Goal: Task Accomplishment & Management: Complete application form

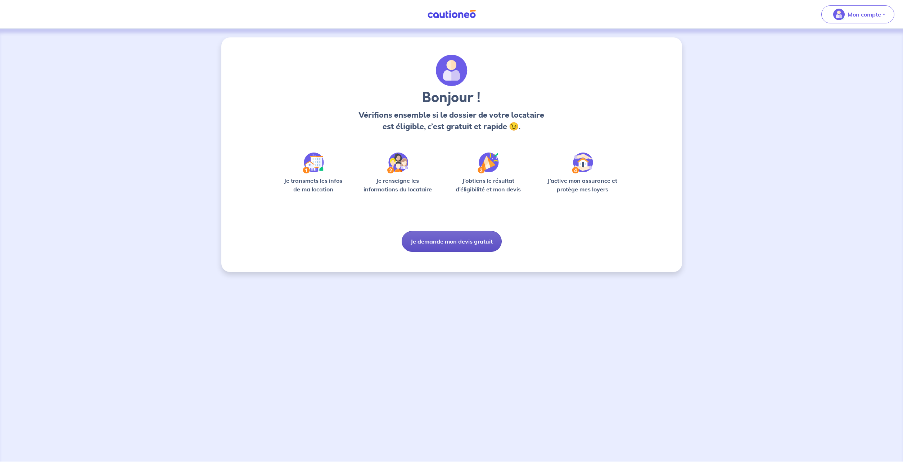
click at [426, 241] on button "Je demande mon devis gratuit" at bounding box center [452, 241] width 100 height 21
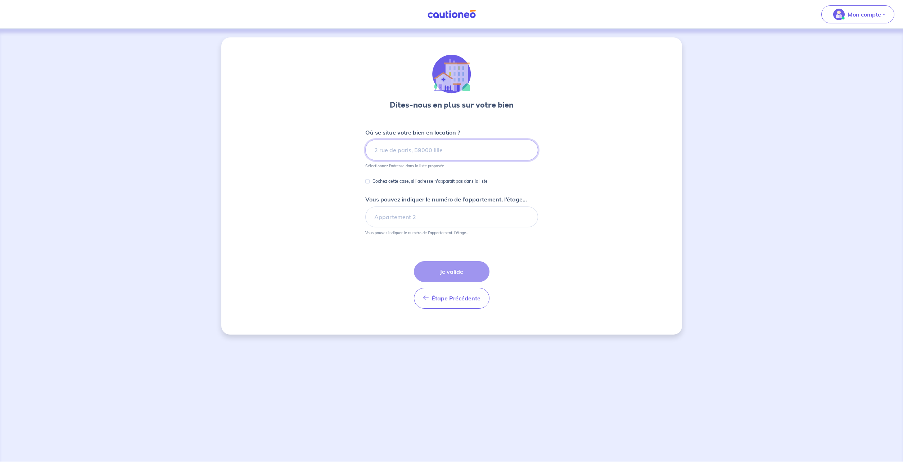
click at [461, 147] on input at bounding box center [451, 150] width 173 height 21
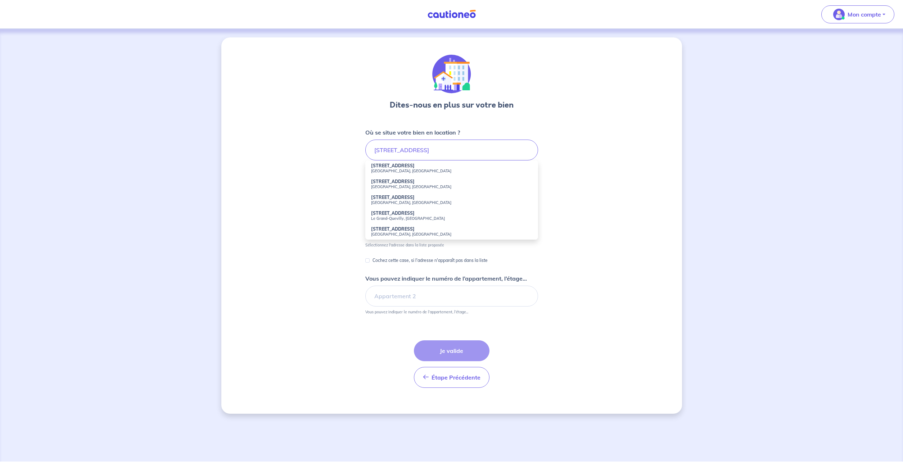
click at [431, 169] on small "[GEOGRAPHIC_DATA], [GEOGRAPHIC_DATA]" at bounding box center [451, 171] width 161 height 5
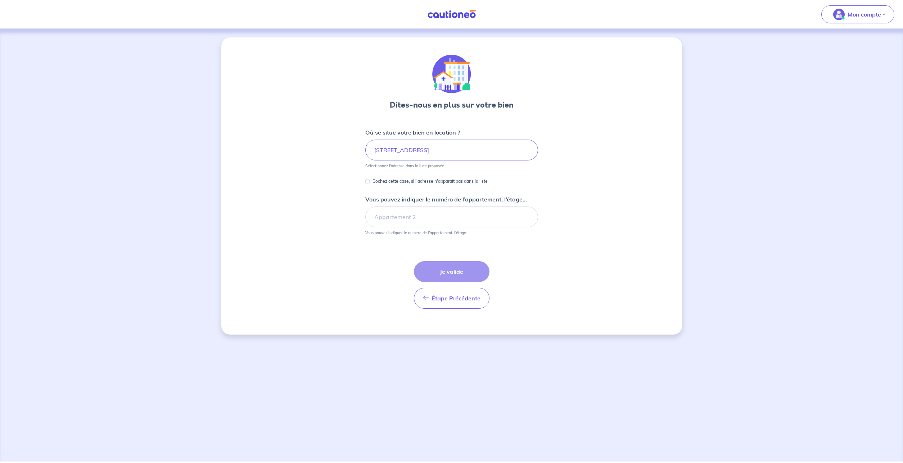
type input "[STREET_ADDRESS]"
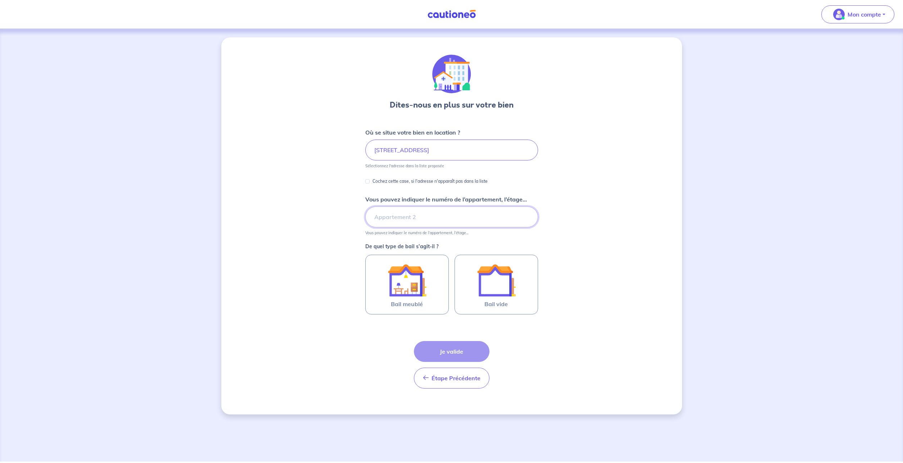
click at [408, 217] on input "Vous pouvez indiquer le numéro de l’appartement, l’étage..." at bounding box center [451, 217] width 173 height 21
type input "d"
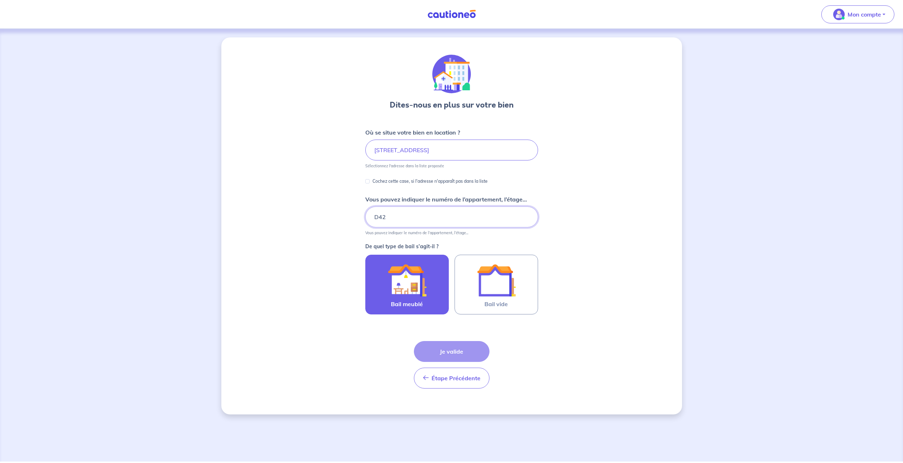
type input "D42"
click at [428, 281] on div at bounding box center [407, 280] width 66 height 39
click at [0, 0] on input "Bail meublé" at bounding box center [0, 0] width 0 height 0
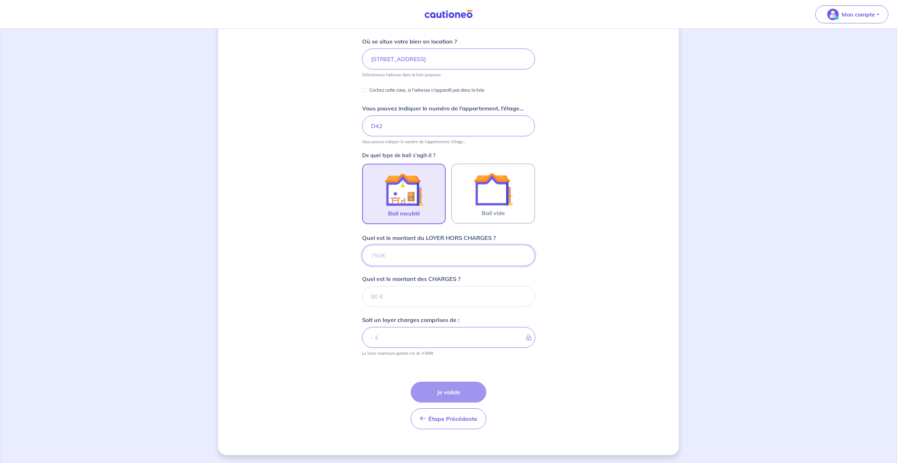
scroll to position [92, 0]
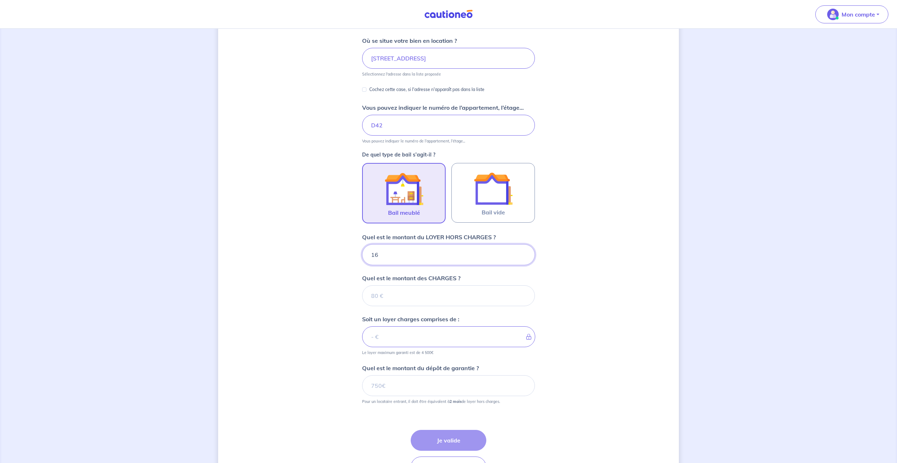
type input "163"
type input "1630"
type input "185"
type input "1631"
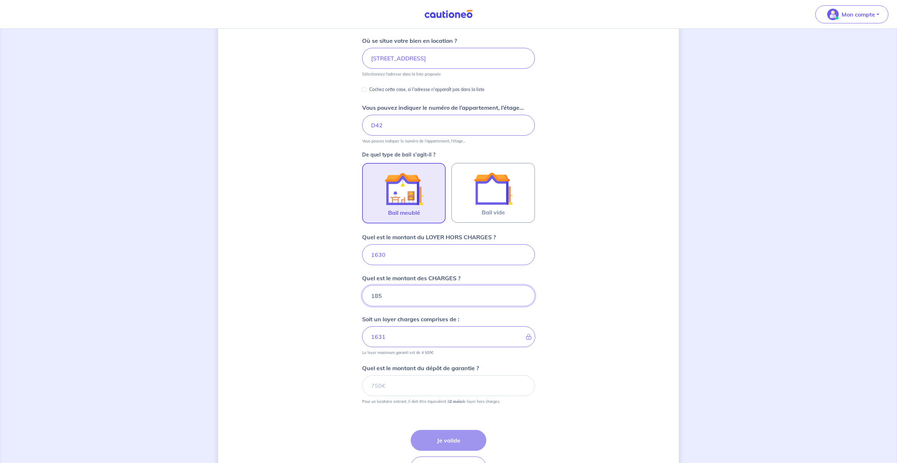
type input "185"
type input "1815"
type input "3260"
click at [436, 441] on button "Je valide" at bounding box center [449, 440] width 76 height 21
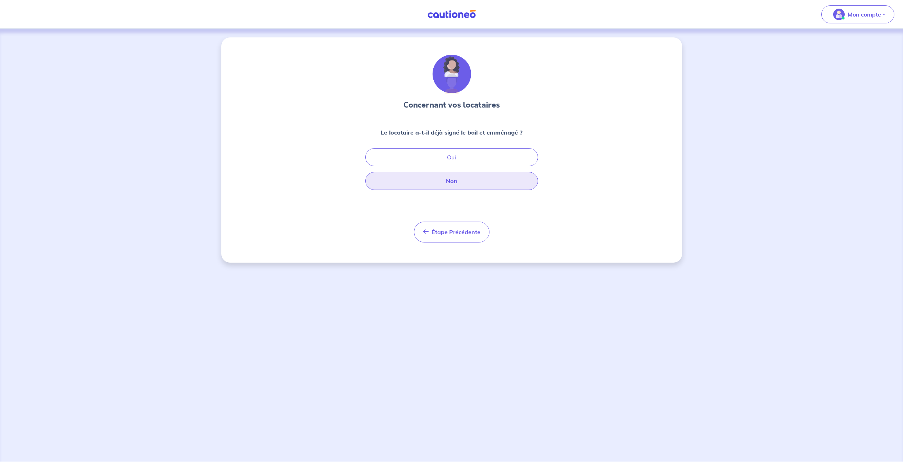
click at [445, 176] on button "Non" at bounding box center [451, 181] width 173 height 18
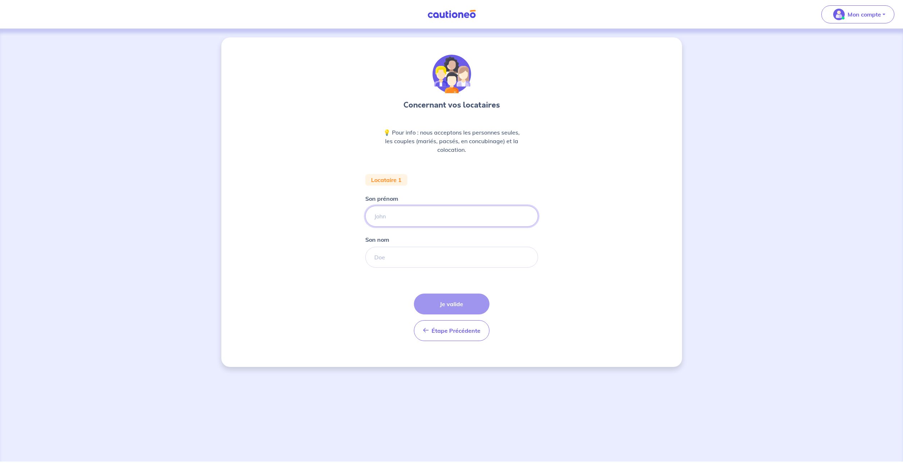
click at [391, 215] on input "Son prénom" at bounding box center [451, 216] width 173 height 21
type input "f"
type input "[PERSON_NAME]"
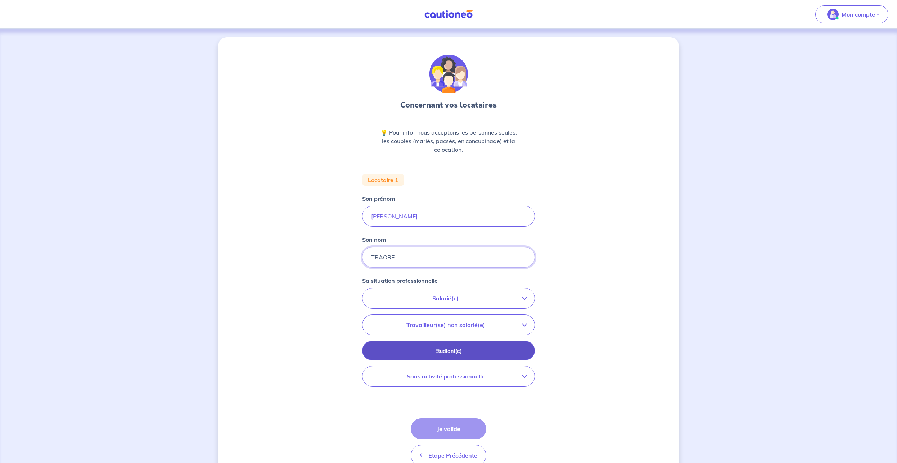
type input "TRAORE"
click at [445, 344] on button "Étudiant(e)" at bounding box center [448, 350] width 173 height 19
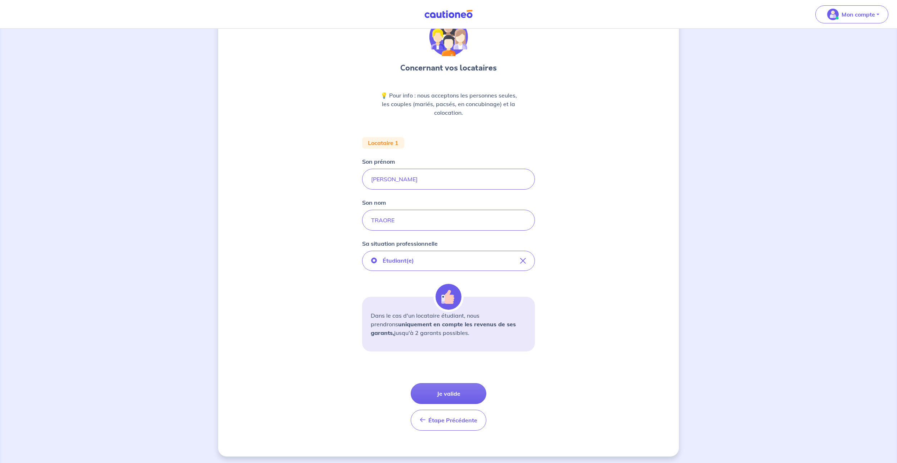
scroll to position [39, 0]
click at [435, 386] on button "Je valide" at bounding box center [449, 391] width 76 height 21
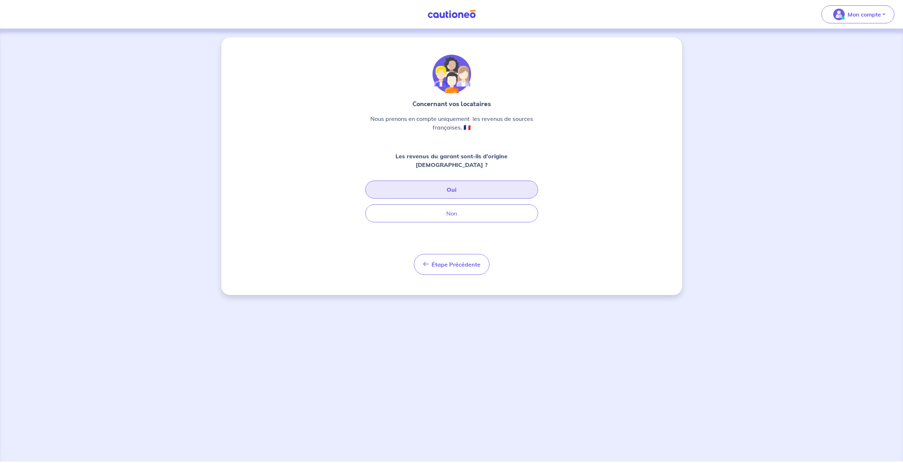
click at [436, 185] on button "Oui" at bounding box center [451, 190] width 173 height 18
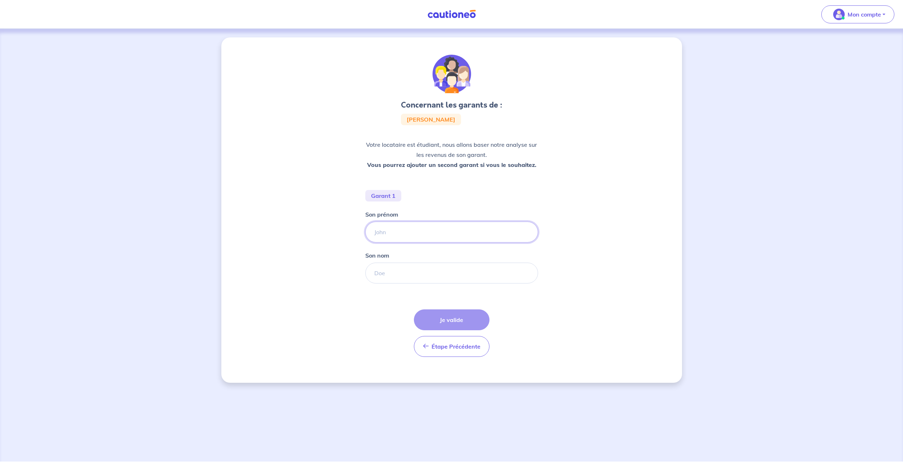
click at [412, 234] on input "Son prénom" at bounding box center [451, 232] width 173 height 21
type input "y"
type input "[PERSON_NAME]"
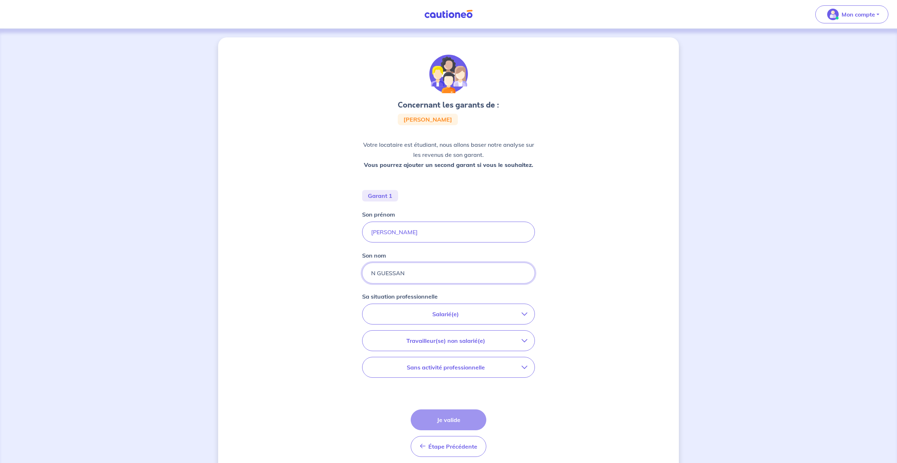
type input "N GUESSAN"
click at [437, 318] on p "Salarié(e)" at bounding box center [446, 314] width 152 height 9
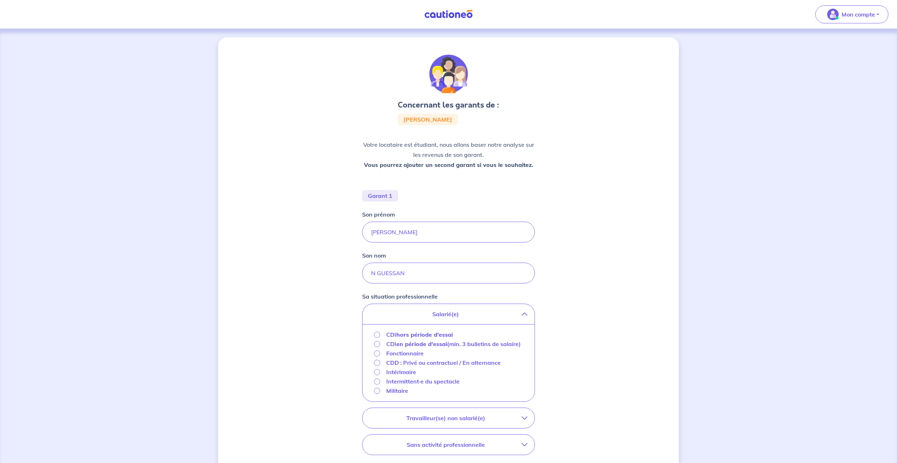
click at [396, 335] on p "CDI hors période d'essai" at bounding box center [419, 335] width 67 height 9
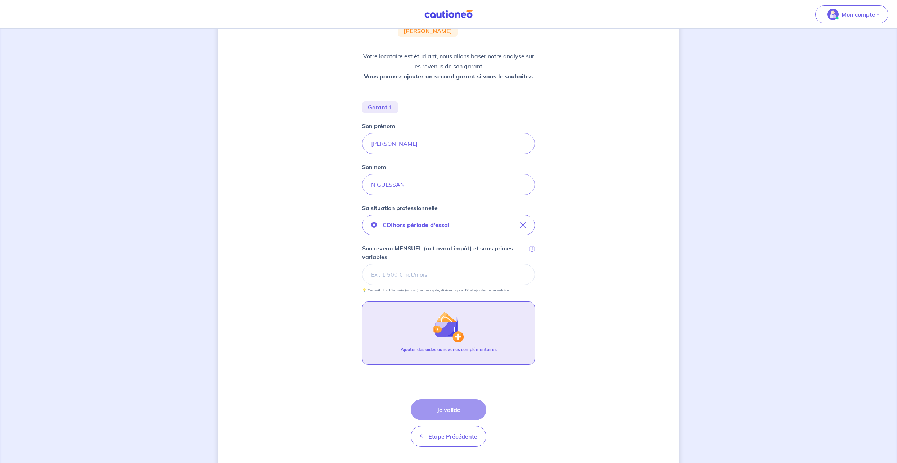
scroll to position [107, 0]
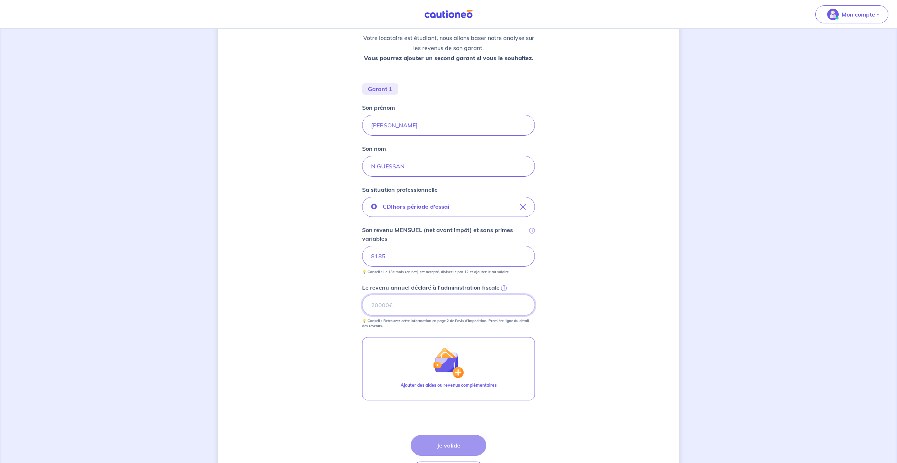
click at [429, 309] on input "Le revenu annuel déclaré à l'administration fiscale i" at bounding box center [448, 305] width 173 height 21
type input "132576"
click at [435, 448] on button "Je valide" at bounding box center [449, 445] width 76 height 21
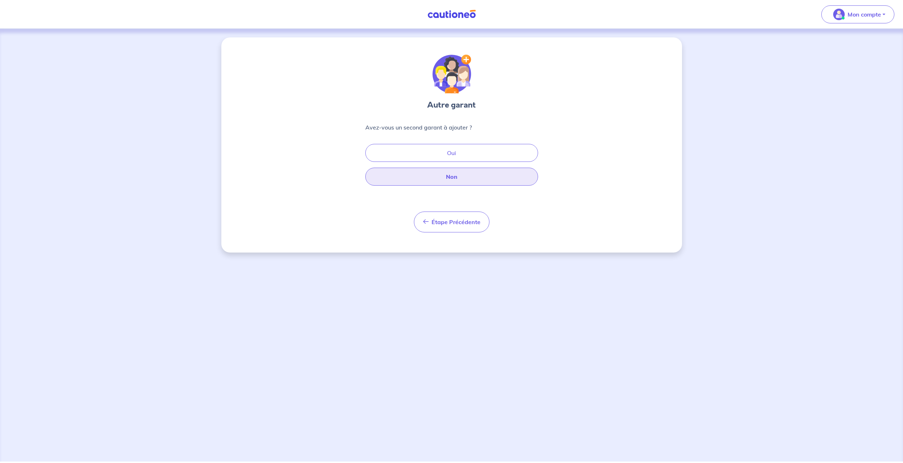
click at [449, 178] on button "Non" at bounding box center [451, 177] width 173 height 18
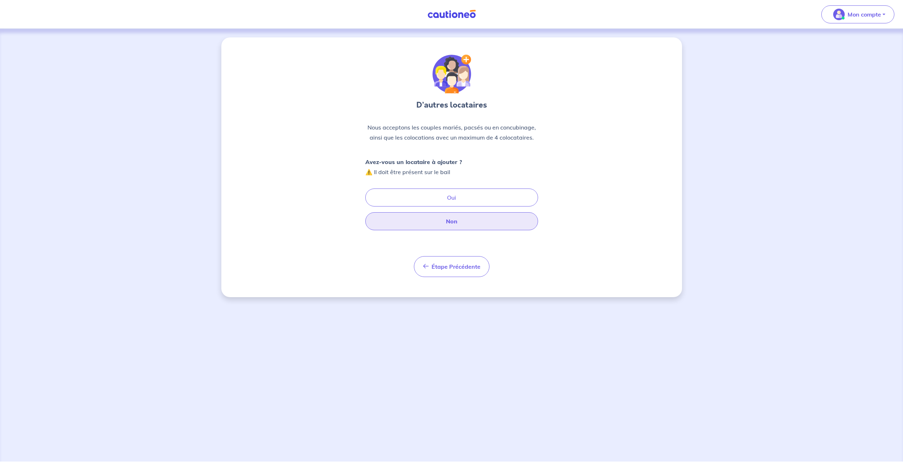
click at [445, 219] on button "Non" at bounding box center [451, 221] width 173 height 18
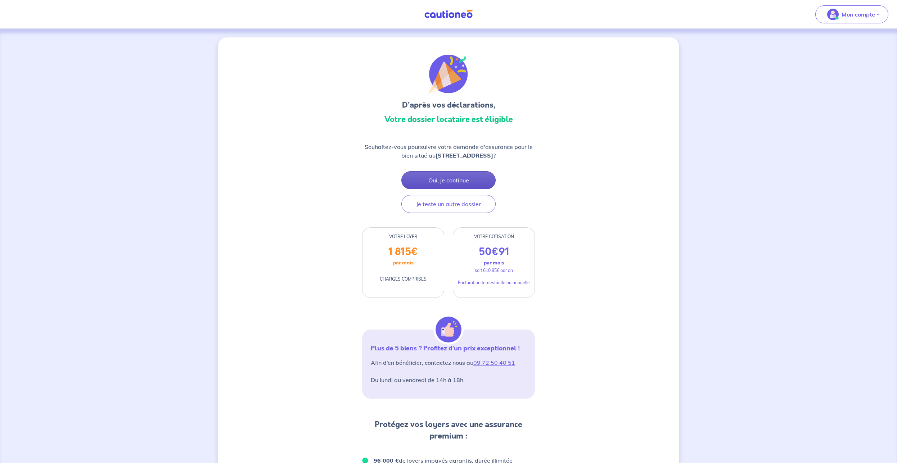
click at [441, 189] on button "Oui, je continue" at bounding box center [448, 180] width 94 height 18
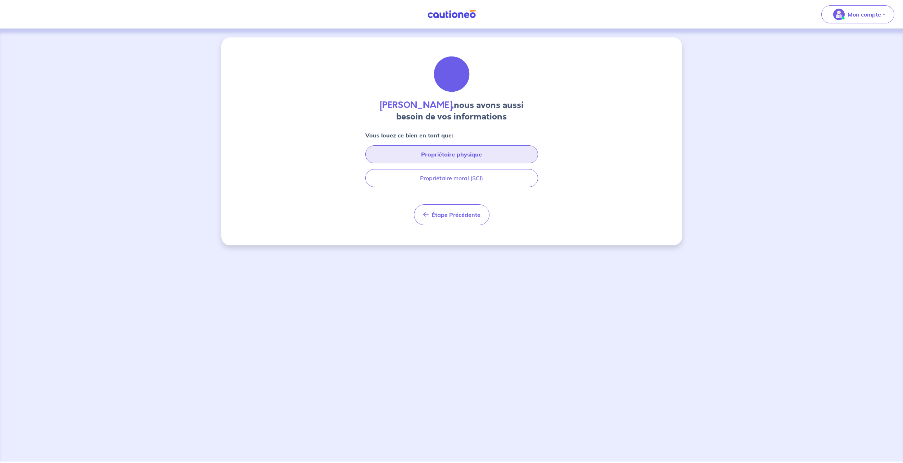
click at [429, 159] on button "Propriétaire physique" at bounding box center [451, 154] width 173 height 18
select select "FR"
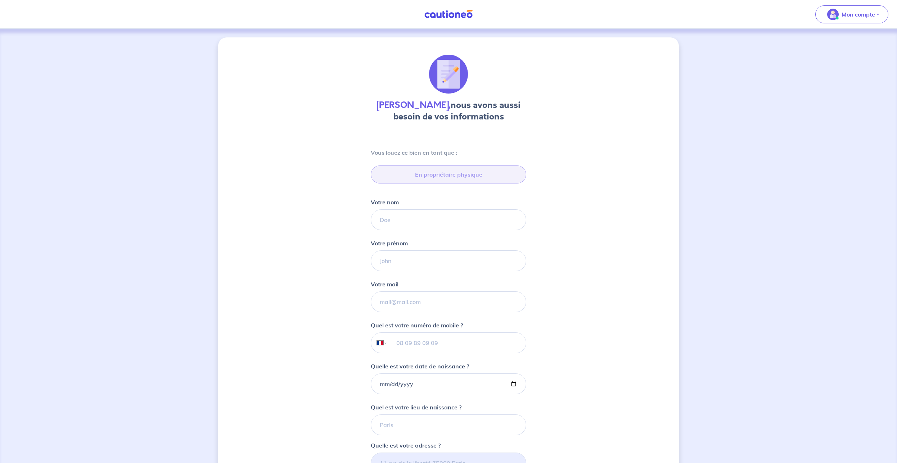
type input "06 64 43 28 28"
type input "[STREET_ADDRESS]"
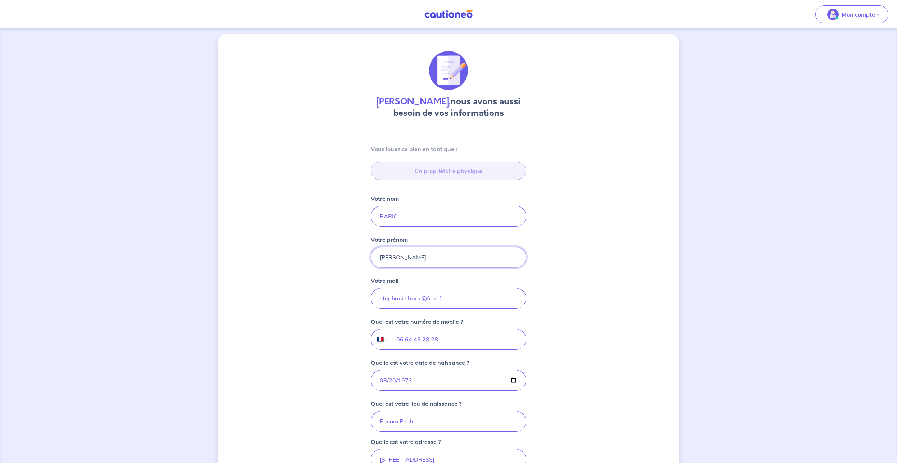
click at [421, 253] on input "Votre prénom" at bounding box center [449, 257] width 156 height 21
type input "[PERSON_NAME] et [PERSON_NAME]"
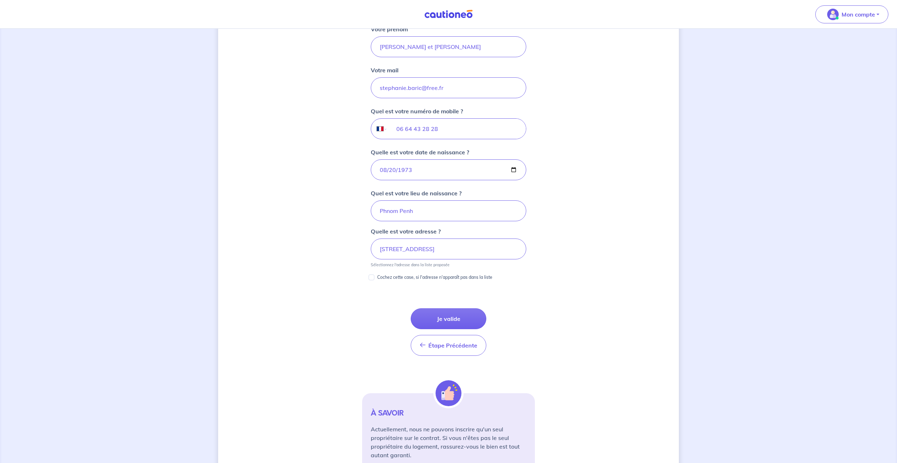
scroll to position [224, 0]
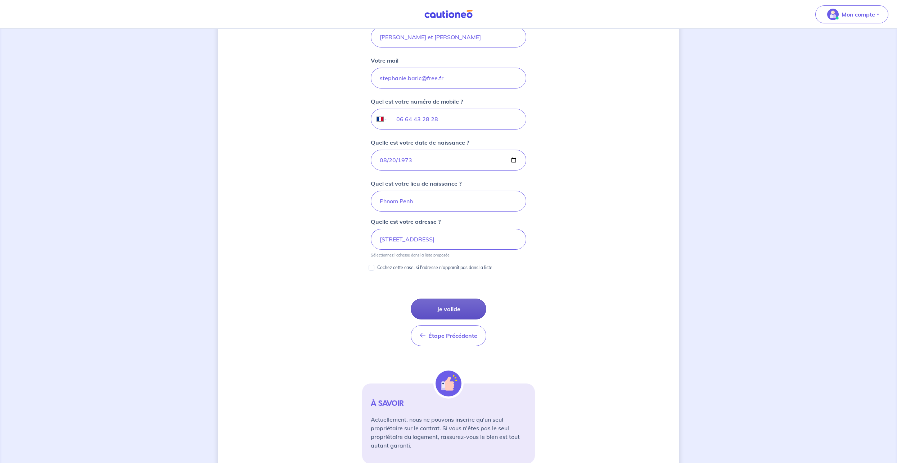
click at [440, 311] on button "Je valide" at bounding box center [449, 309] width 76 height 21
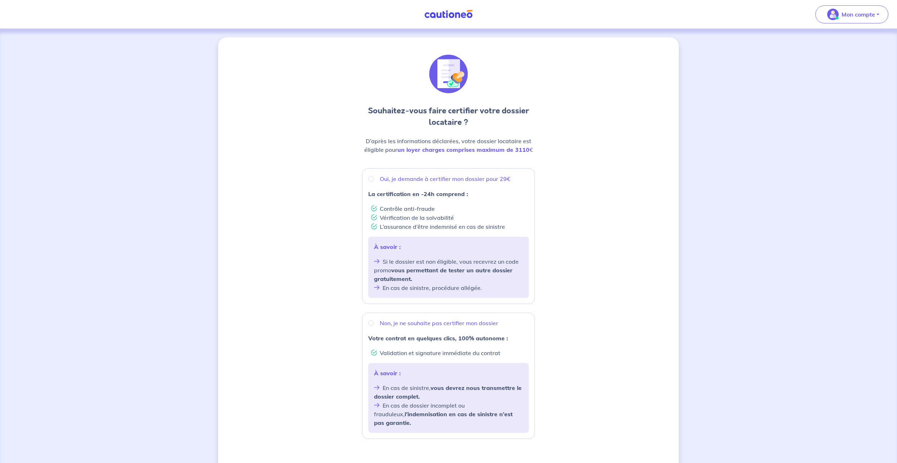
click at [425, 182] on p "Oui, je demande à certifier mon dossier pour 29€" at bounding box center [445, 179] width 131 height 9
click at [374, 182] on input "Oui, je demande à certifier mon dossier pour 29€" at bounding box center [371, 179] width 6 height 6
radio input "true"
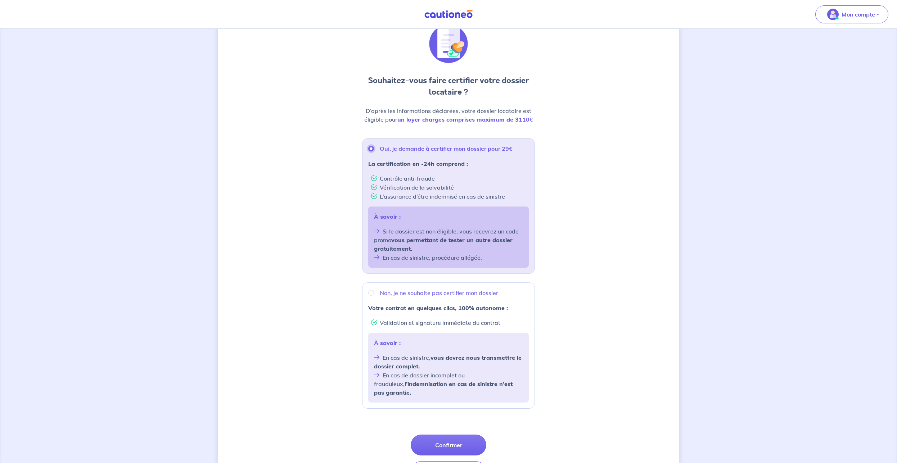
scroll to position [75, 0]
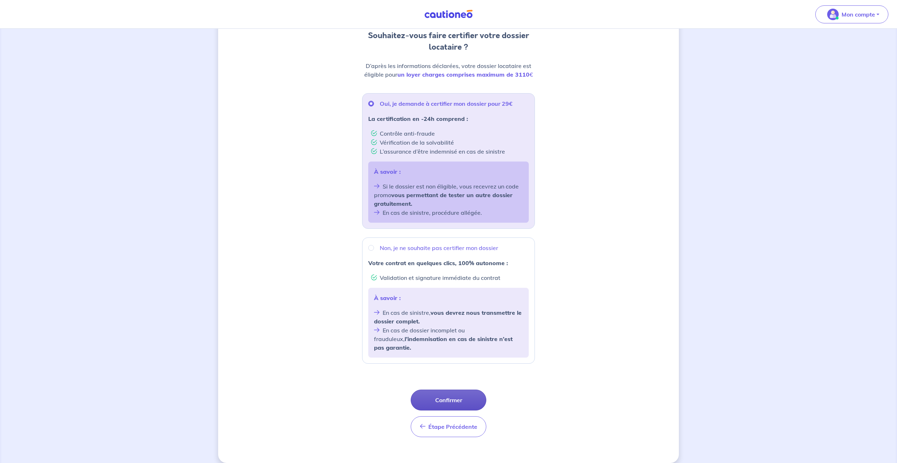
click at [434, 391] on button "Confirmer" at bounding box center [449, 400] width 76 height 21
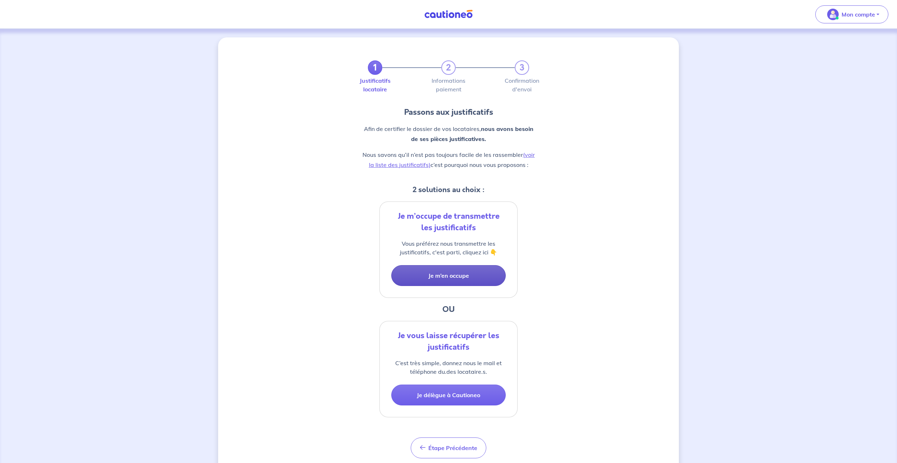
click at [443, 270] on button "Je m’en occupe" at bounding box center [448, 275] width 115 height 21
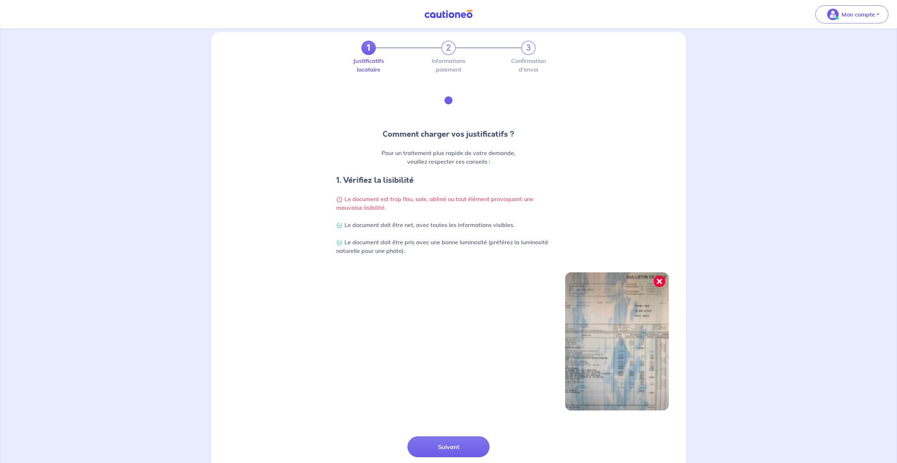
scroll to position [52, 0]
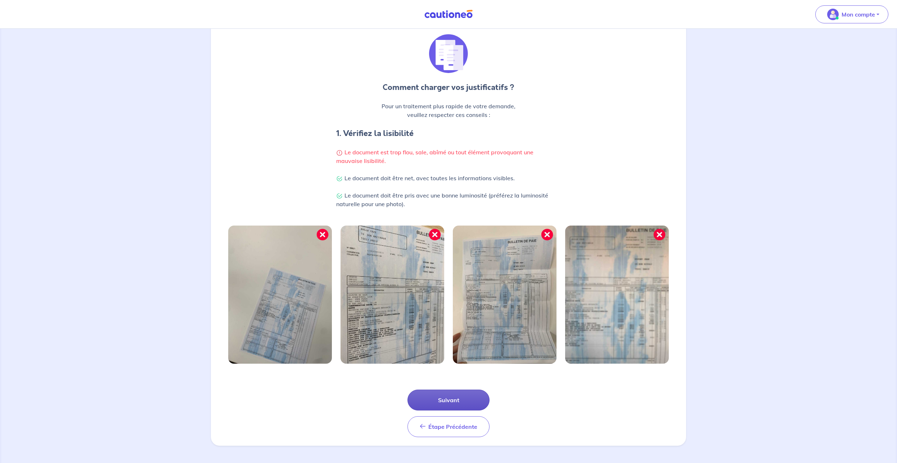
click at [465, 401] on button "Suivant" at bounding box center [449, 400] width 82 height 21
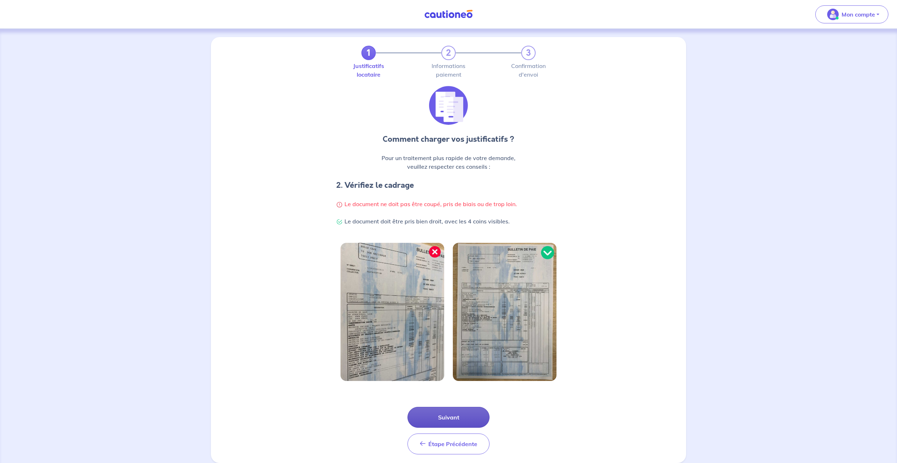
scroll to position [0, 0]
click at [456, 412] on button "Suivant" at bounding box center [449, 418] width 82 height 21
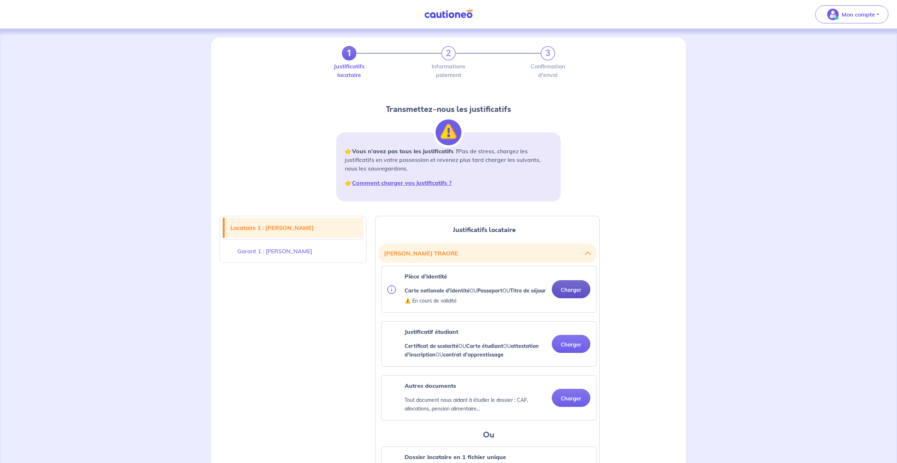
click at [582, 296] on button "Charger" at bounding box center [571, 290] width 39 height 18
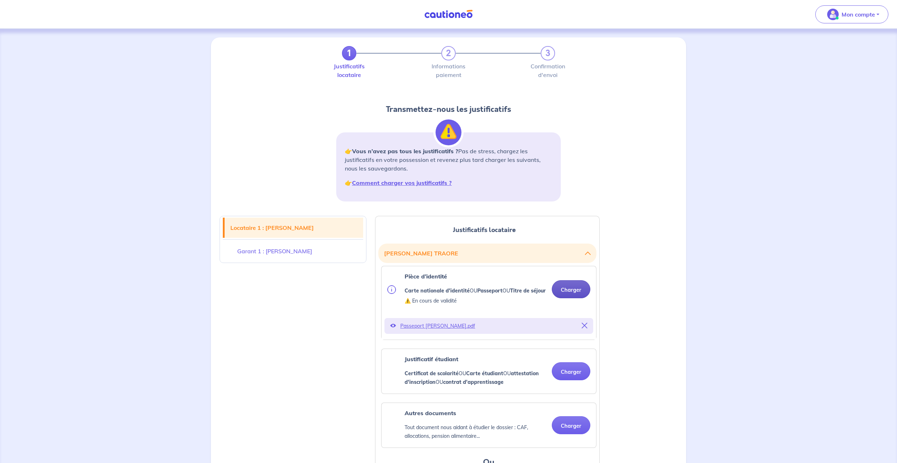
click at [571, 299] on button "Charger" at bounding box center [571, 290] width 39 height 18
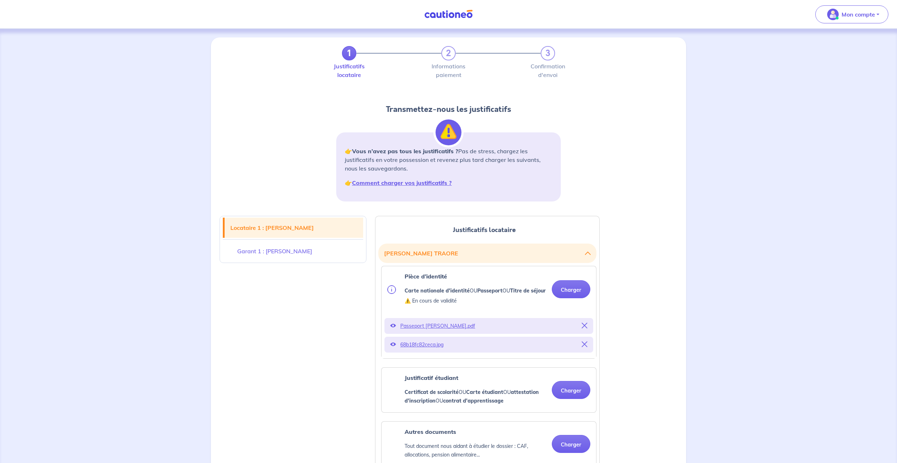
click at [435, 350] on p "68b18fc82ceca.jpg" at bounding box center [488, 345] width 177 height 10
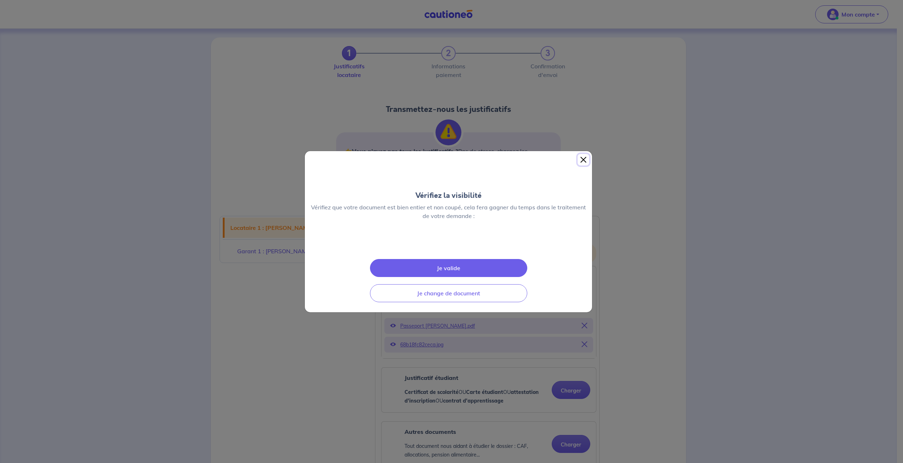
click at [580, 154] on button "Close" at bounding box center [584, 160] width 12 height 12
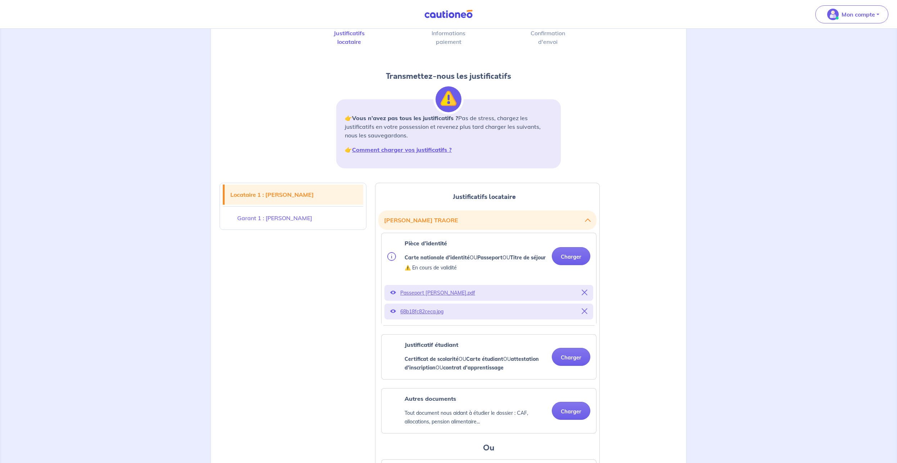
scroll to position [73, 0]
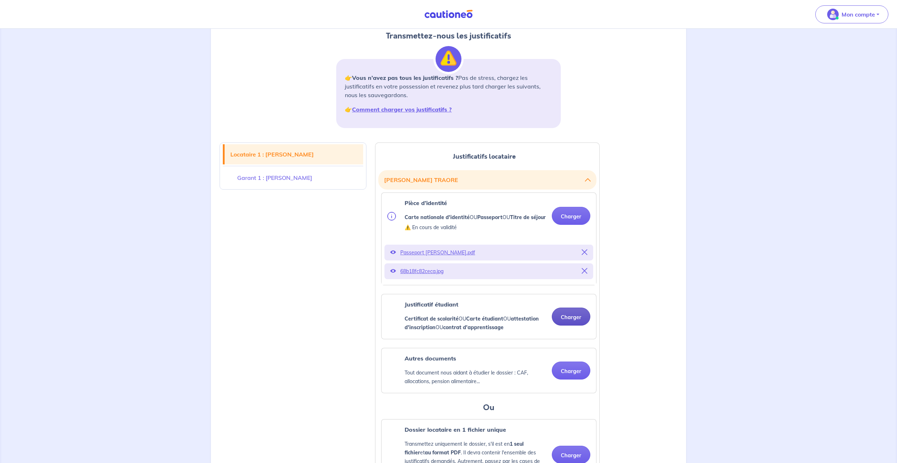
click at [575, 326] on button "Charger" at bounding box center [571, 317] width 39 height 18
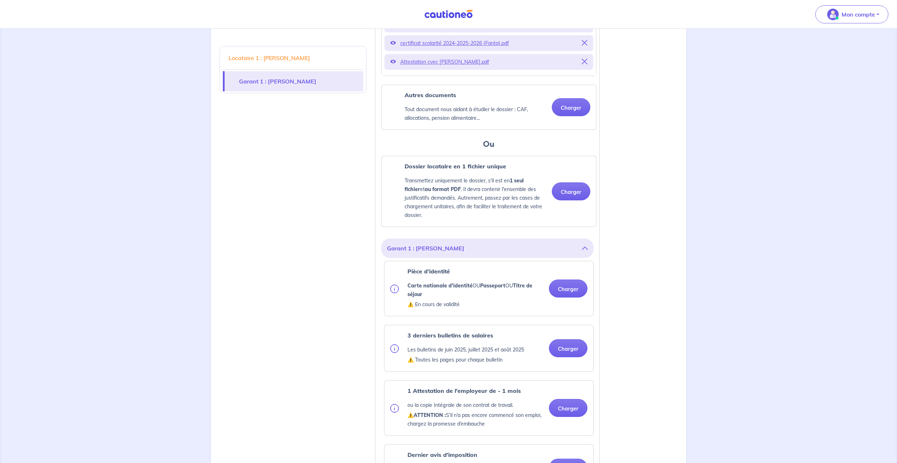
scroll to position [404, 0]
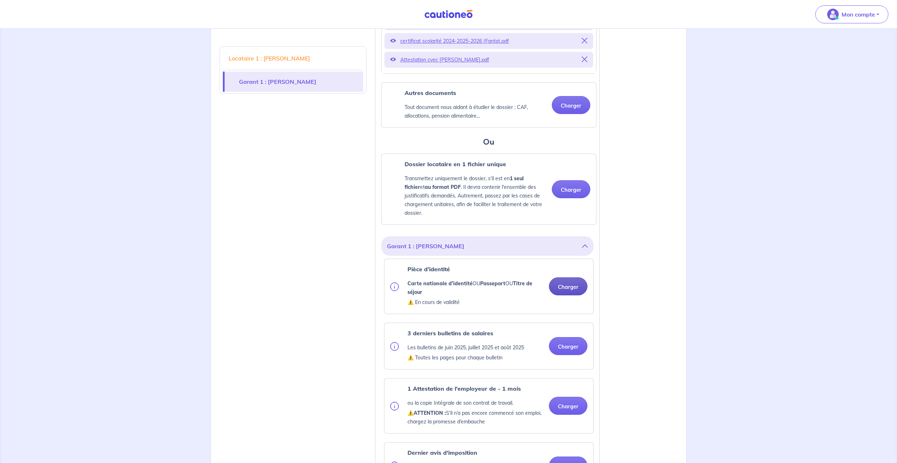
click at [576, 296] on button "Charger" at bounding box center [568, 287] width 39 height 18
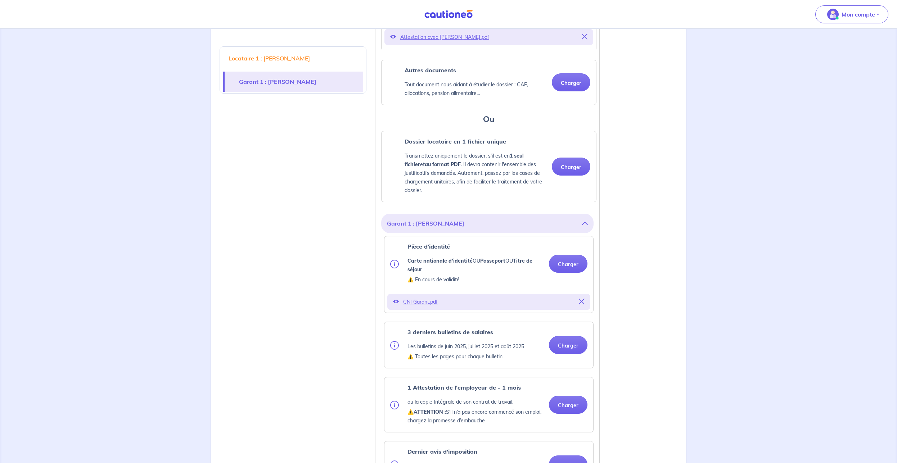
scroll to position [441, 0]
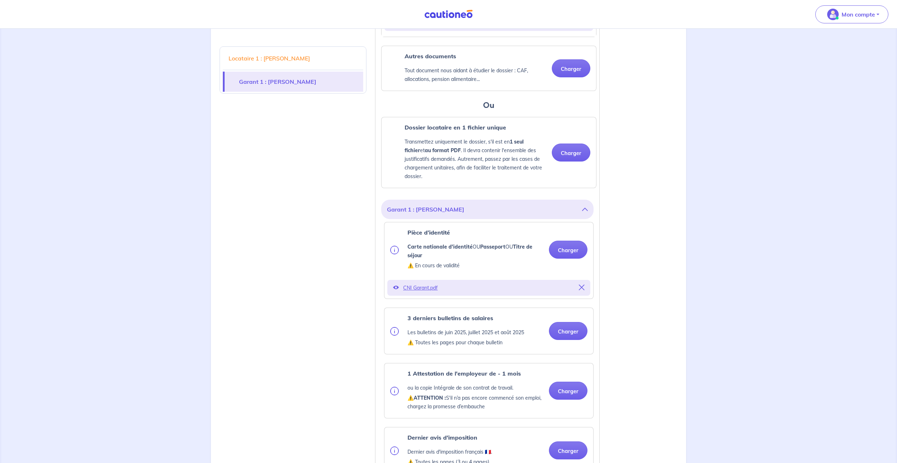
click at [565, 339] on div "3 derniers bulletins de salaires Les bulletins de [DATE], [DATE] et [DATE] ⚠️ T…" at bounding box center [489, 331] width 209 height 46
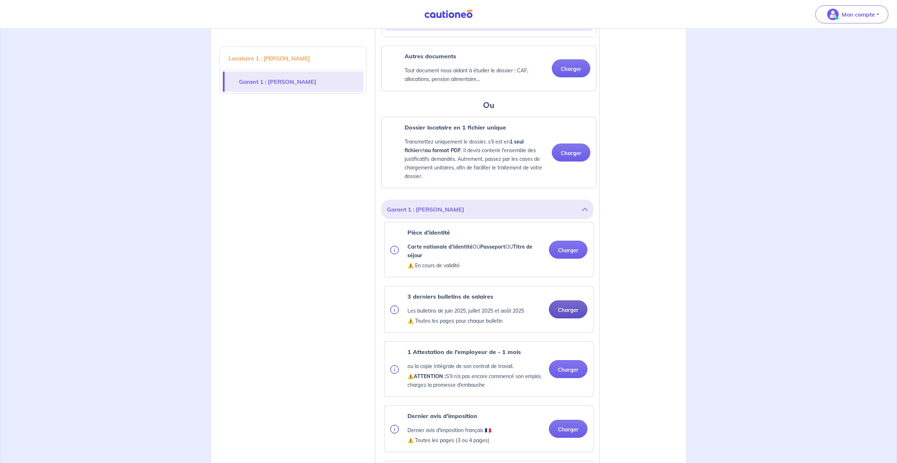
click at [568, 319] on button "Charger" at bounding box center [568, 310] width 39 height 18
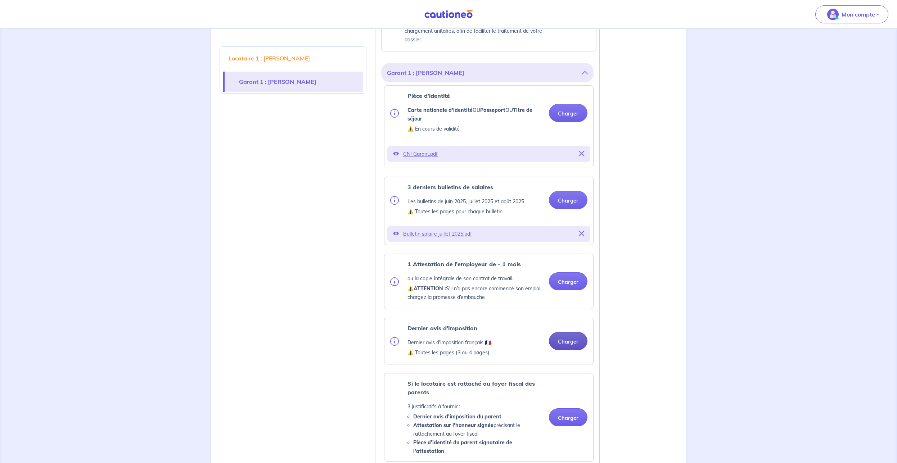
scroll to position [588, 0]
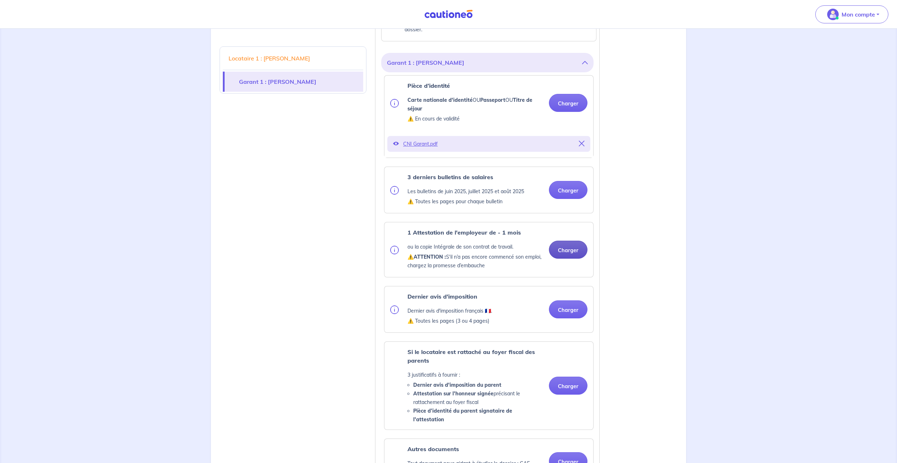
click at [568, 260] on ul "Pièce d’identité Carte nationale d'identité OU Passeport OU Titre de séjour ⚠️ …" at bounding box center [487, 279] width 212 height 409
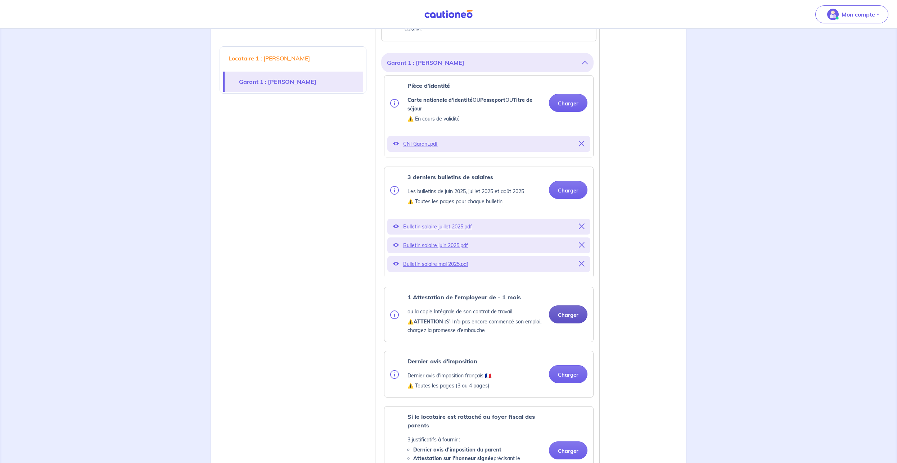
click at [563, 324] on button "Charger" at bounding box center [568, 315] width 39 height 18
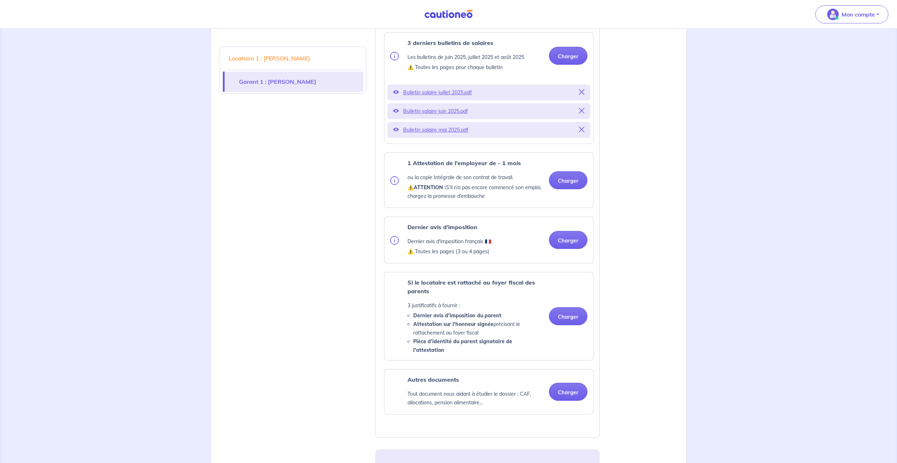
scroll to position [735, 0]
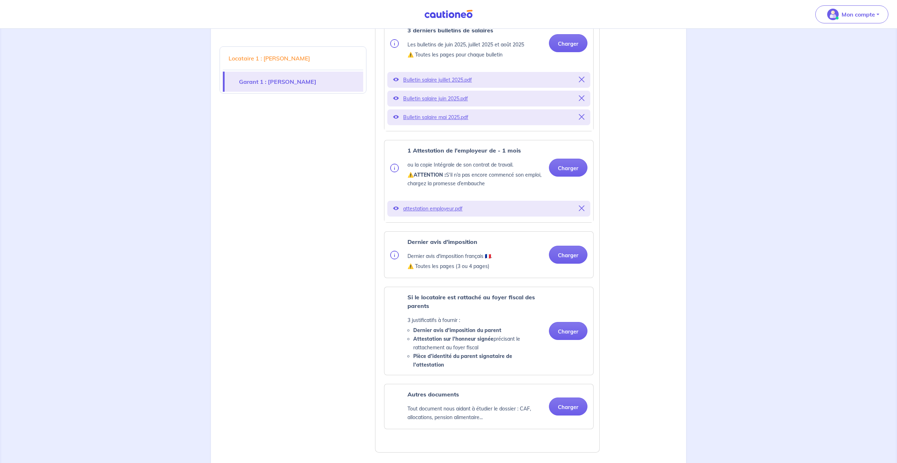
click at [570, 235] on ul "Pièce d’identité Carte nationale d'identité OU Passeport OU Titre de séjour ⚠️ …" at bounding box center [487, 178] width 212 height 501
click at [580, 264] on button "Charger" at bounding box center [568, 255] width 39 height 18
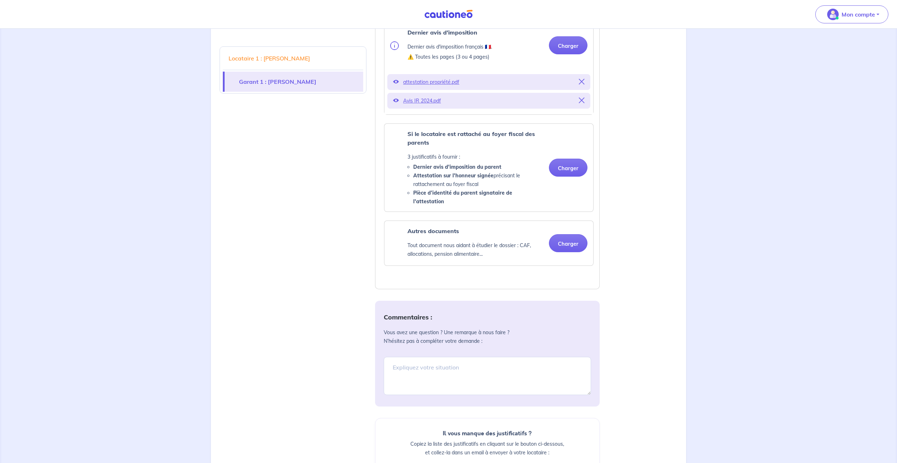
scroll to position [955, 0]
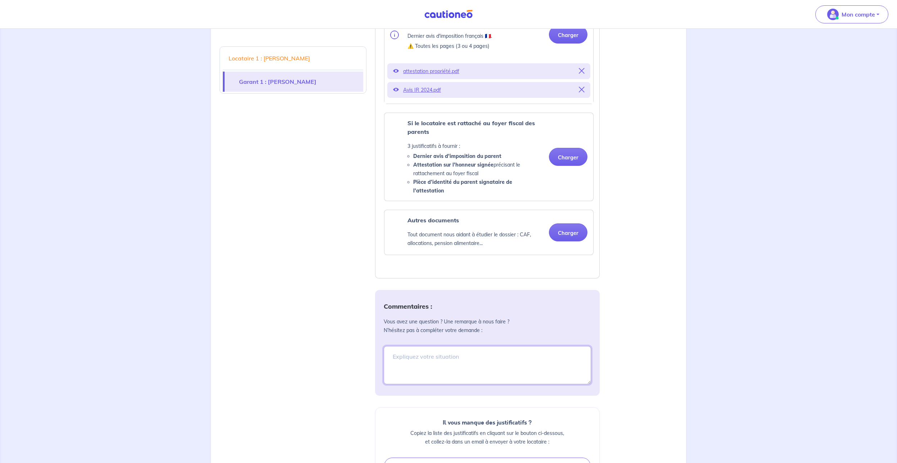
click at [464, 359] on textarea at bounding box center [487, 365] width 207 height 38
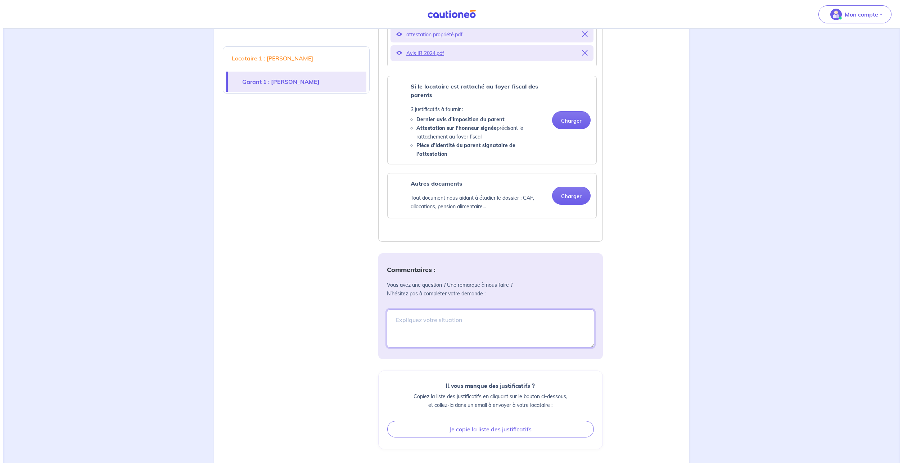
scroll to position [1028, 0]
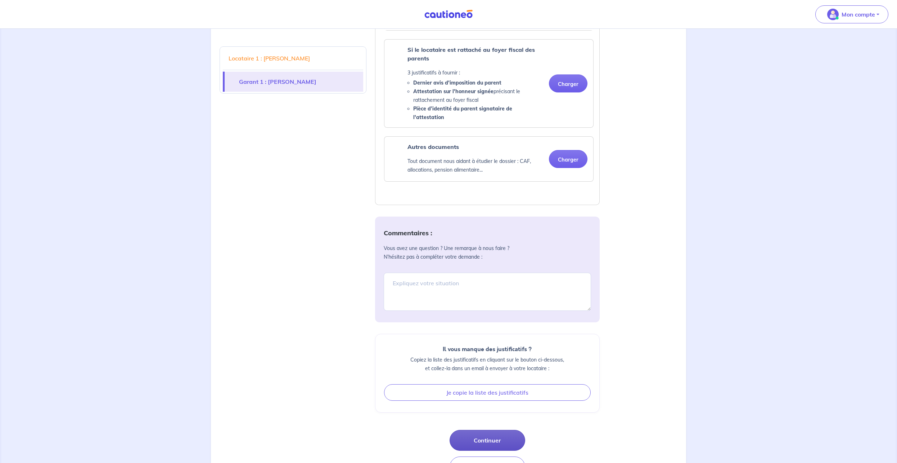
click at [473, 441] on button "Continuer" at bounding box center [488, 440] width 76 height 21
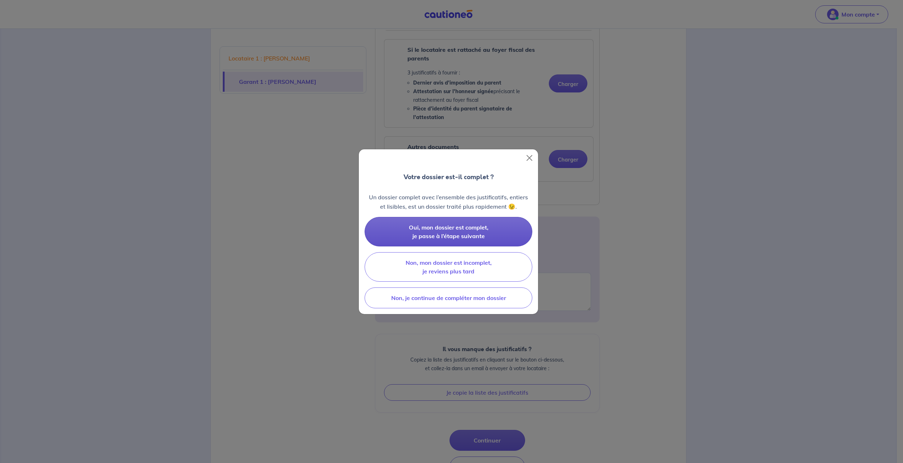
click at [448, 225] on span "Oui, mon dossier est complet, je passe à l’étape suivante" at bounding box center [449, 232] width 80 height 16
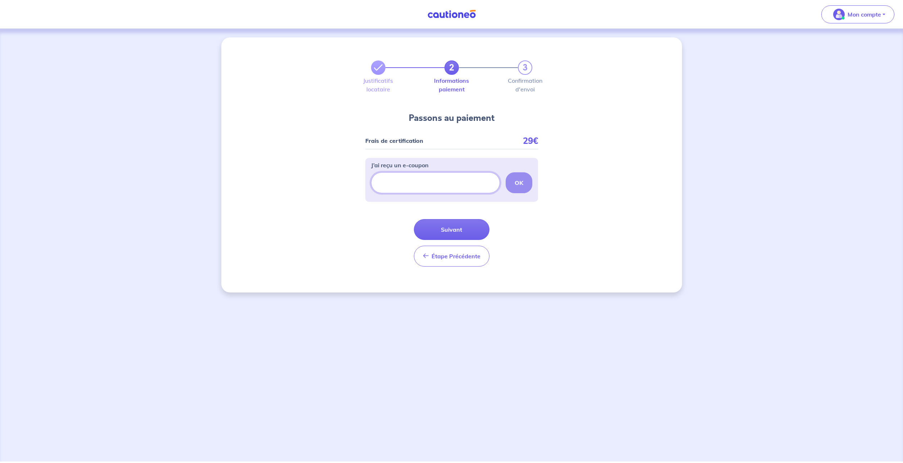
click at [418, 181] on input "J’ai reçu un e-coupon" at bounding box center [435, 182] width 129 height 21
click at [436, 188] on input "J’ai reçu un e-coupon" at bounding box center [435, 182] width 129 height 21
paste input "ECOUPON-82D17BD7"
type input "ECOUPON-82D17BD7"
click at [528, 178] on button "OK" at bounding box center [519, 182] width 27 height 21
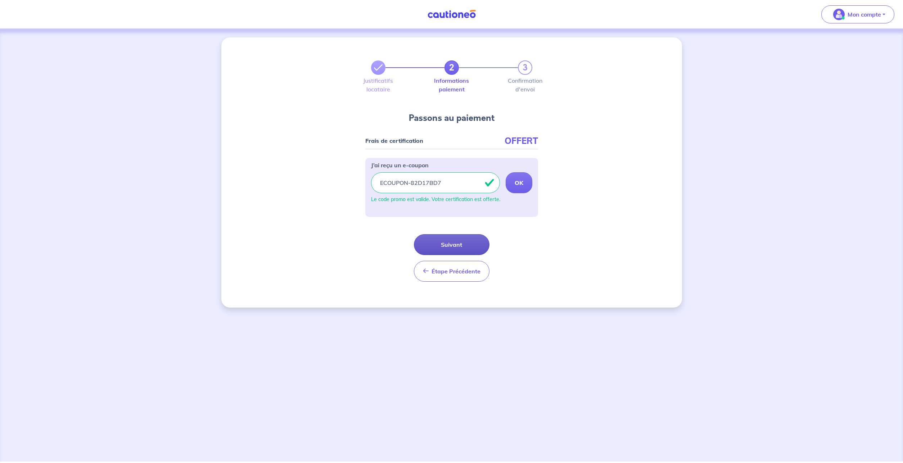
click at [458, 247] on button "Suivant" at bounding box center [452, 244] width 76 height 21
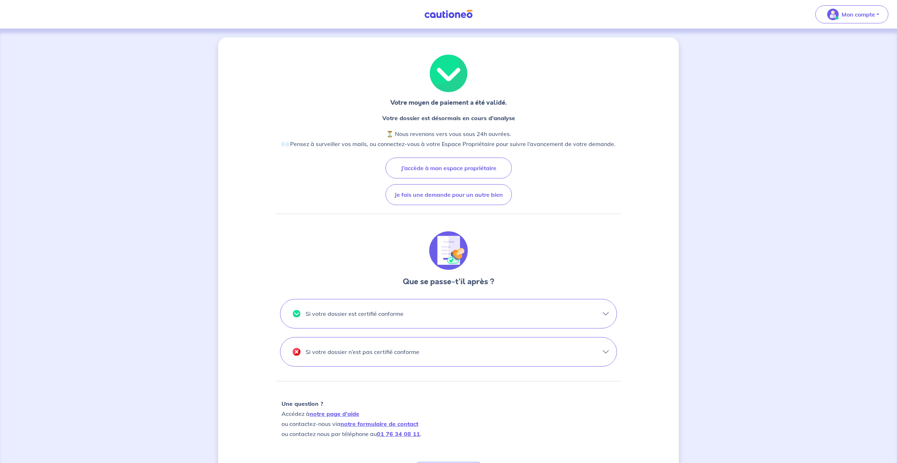
click at [428, 311] on button "Si votre dossier est certifié conforme" at bounding box center [449, 314] width 336 height 29
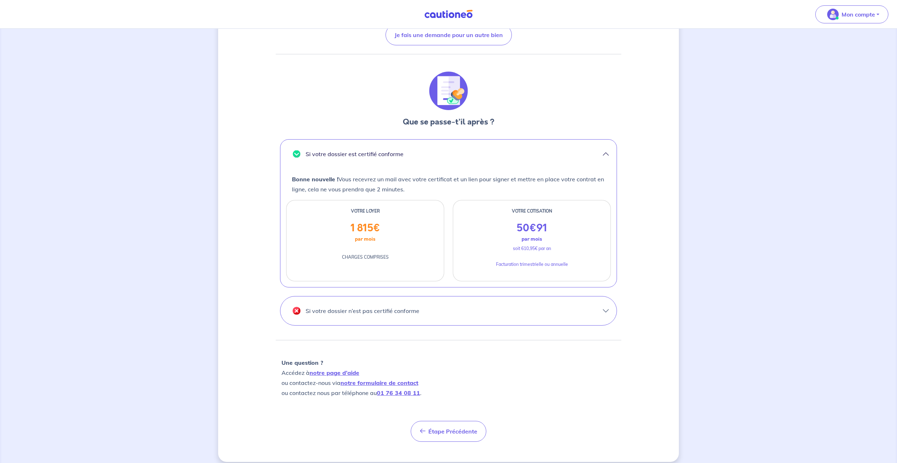
scroll to position [167, 0]
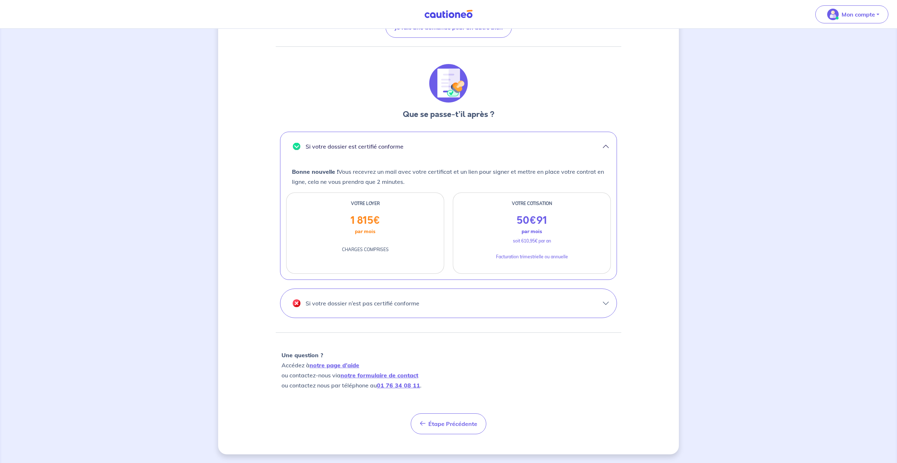
click at [456, 305] on button "Si votre dossier n’est pas certifié conforme" at bounding box center [449, 303] width 336 height 29
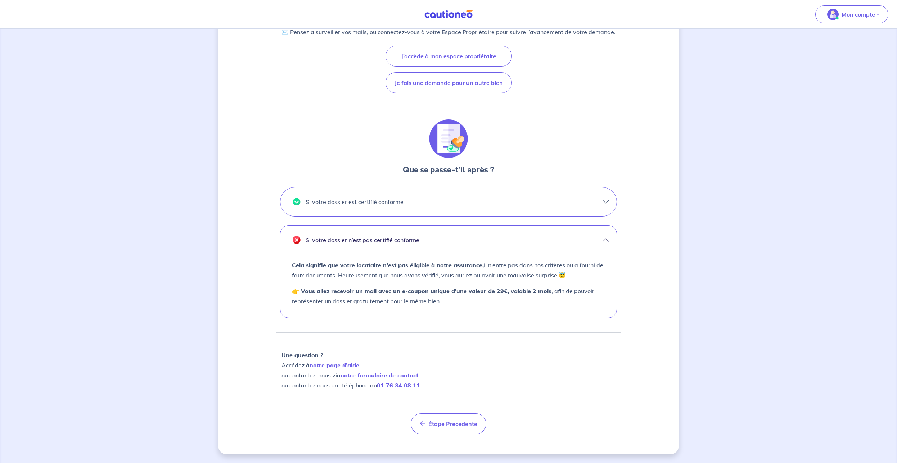
scroll to position [112, 0]
